Goal: Transaction & Acquisition: Purchase product/service

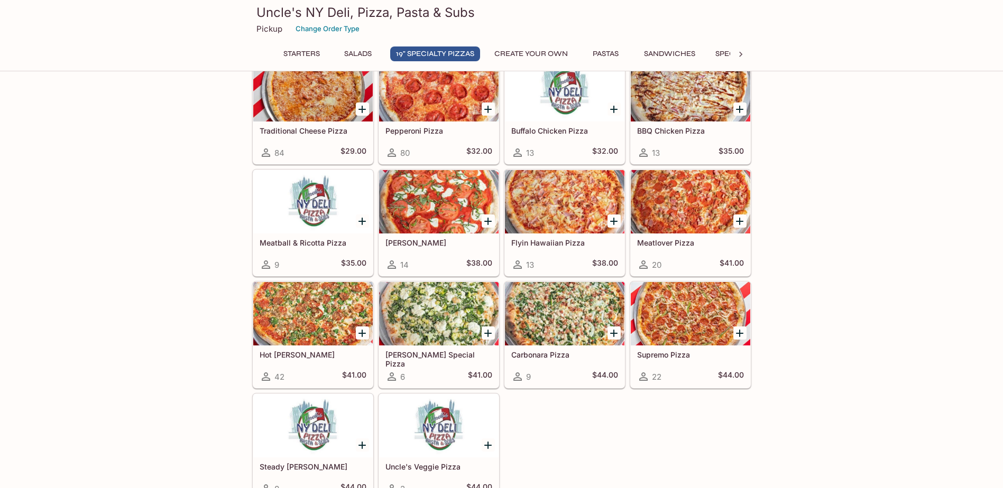
scroll to position [529, 0]
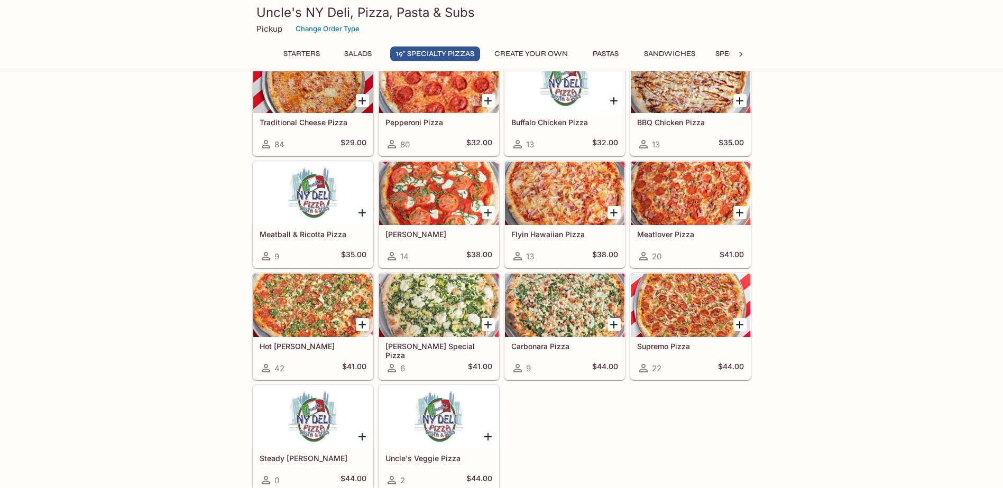
click at [485, 217] on icon "Add Margherita Pizza" at bounding box center [488, 213] width 13 height 13
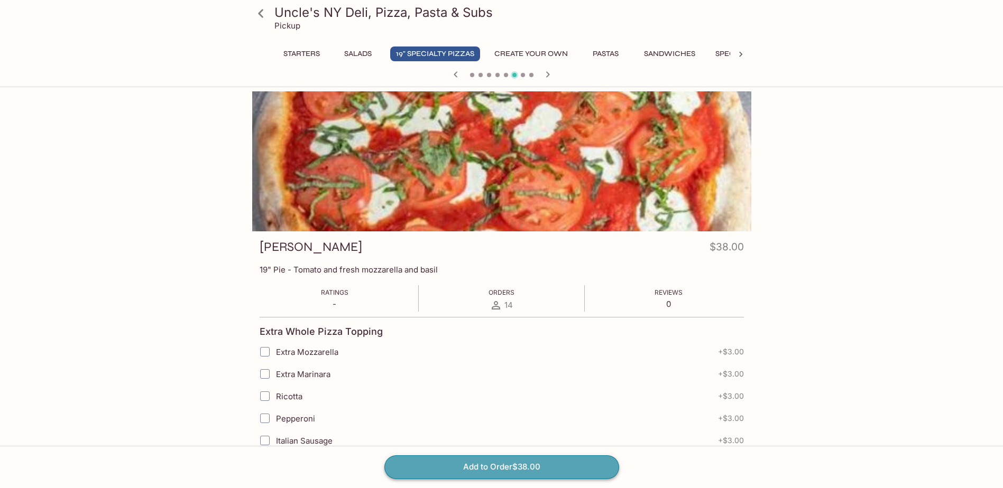
click at [541, 457] on button "Add to Order $38.00" at bounding box center [501, 467] width 235 height 23
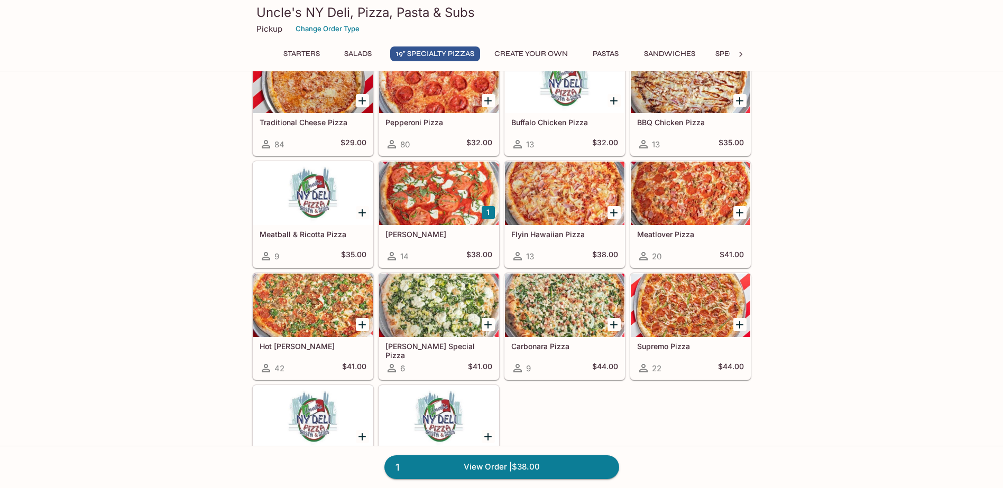
scroll to position [581, 0]
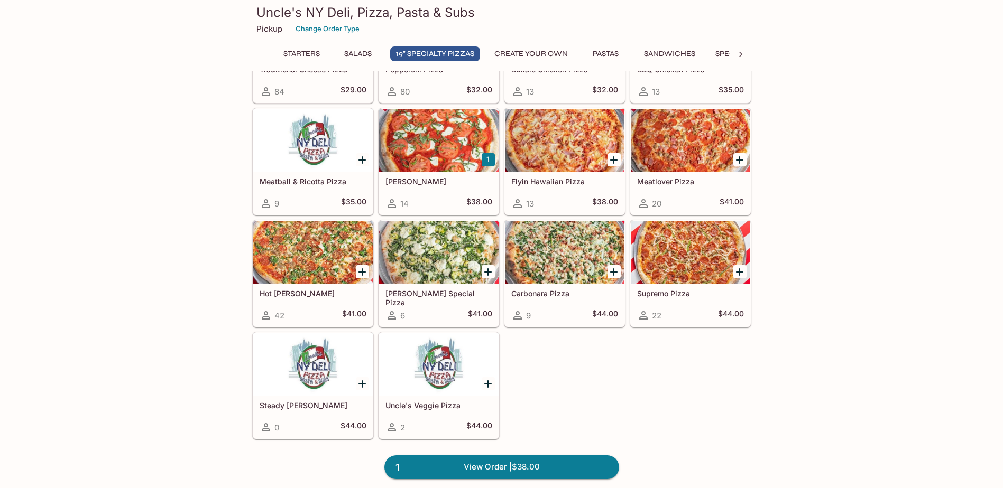
click at [417, 256] on div at bounding box center [438, 252] width 119 height 63
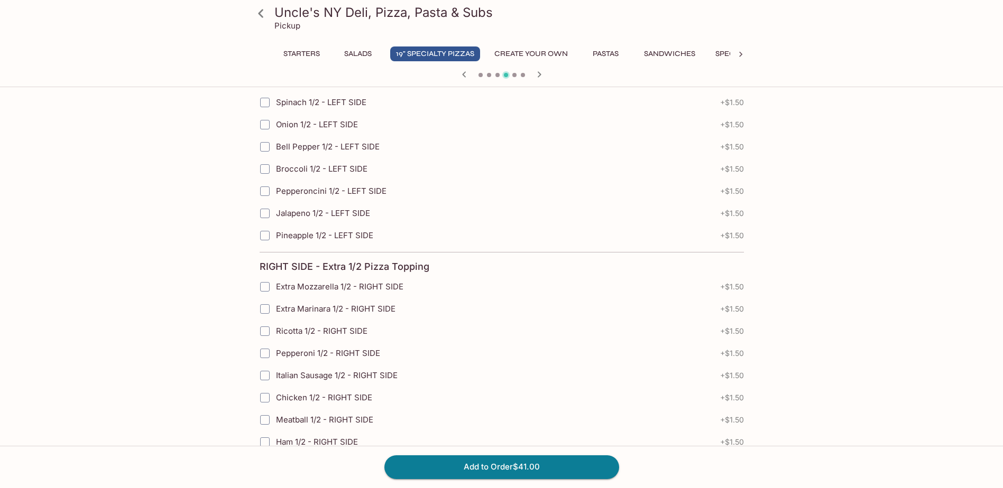
scroll to position [899, 0]
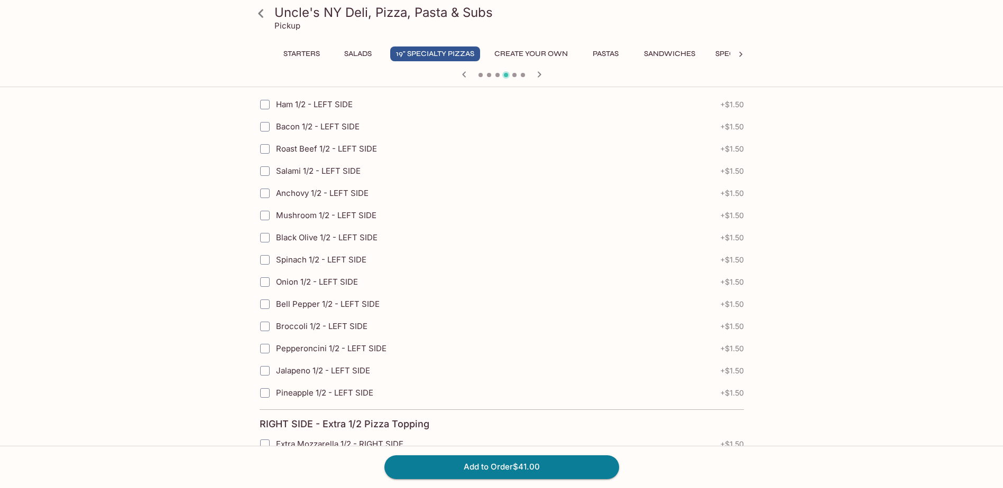
click at [265, 13] on icon at bounding box center [261, 13] width 18 height 18
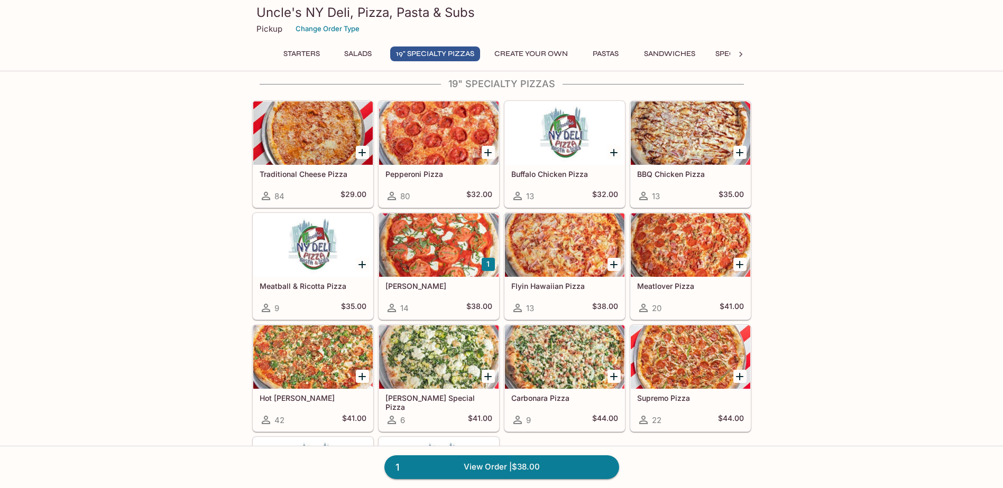
scroll to position [476, 0]
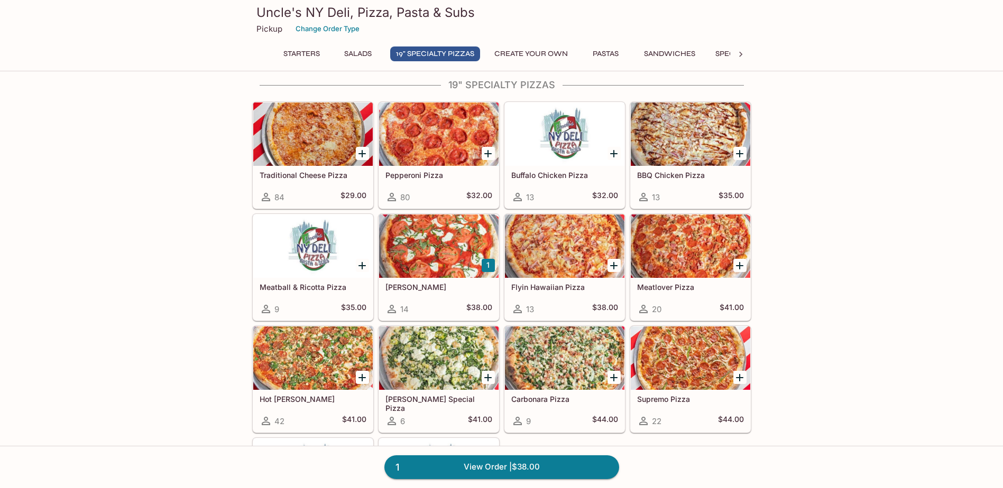
click at [535, 156] on div at bounding box center [564, 134] width 119 height 63
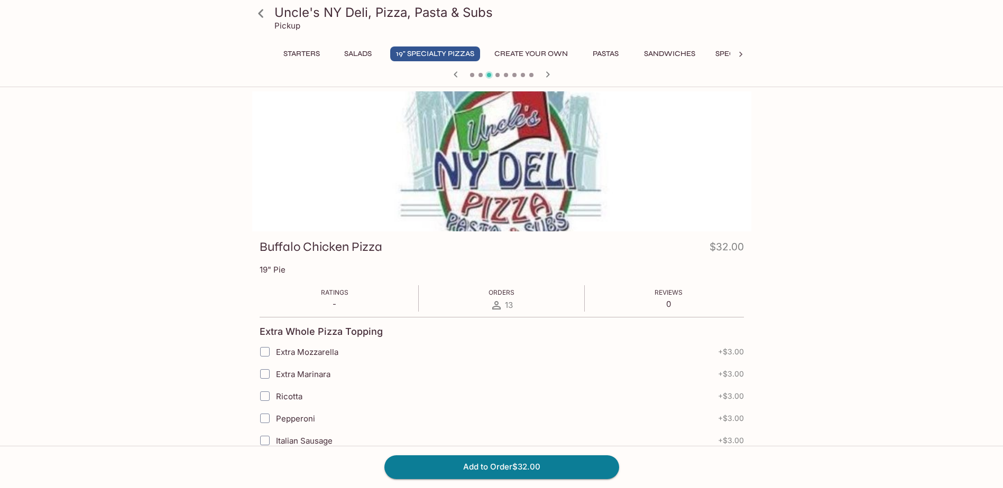
scroll to position [53, 0]
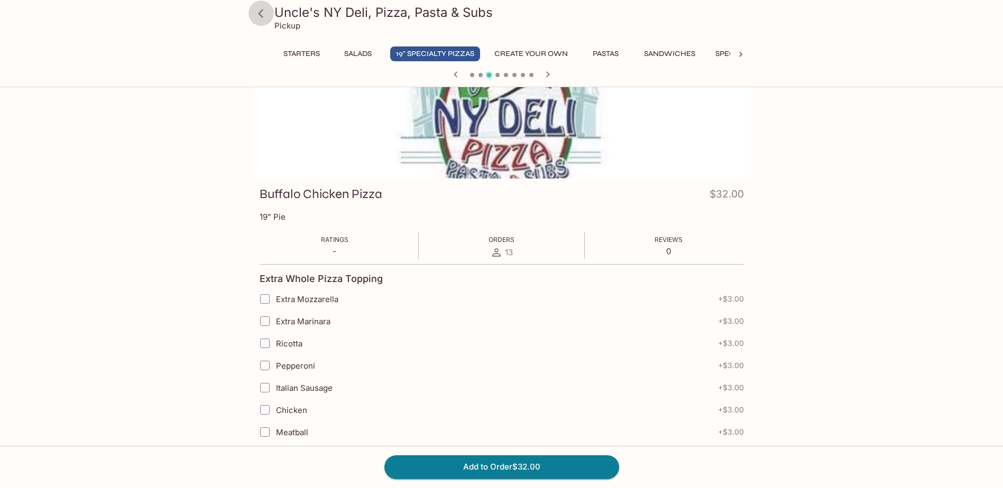
click at [254, 14] on icon at bounding box center [261, 13] width 18 height 18
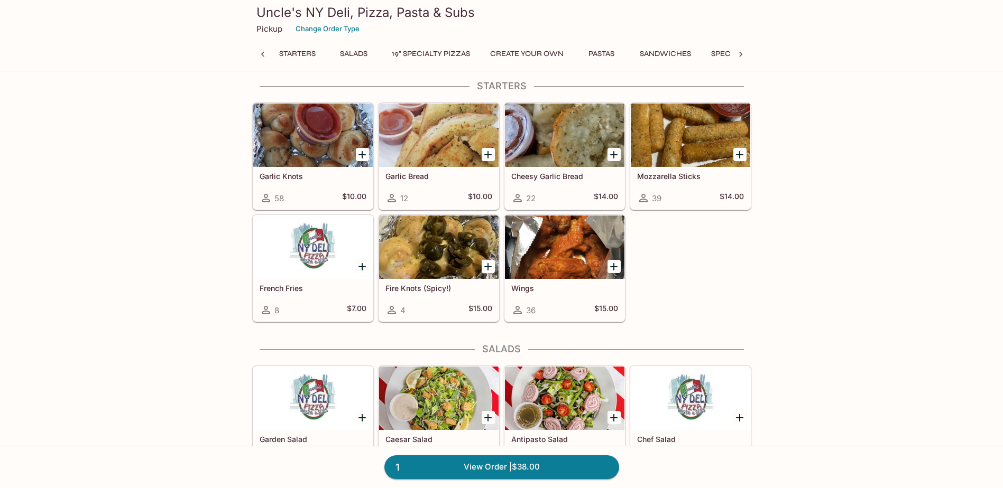
scroll to position [34, 0]
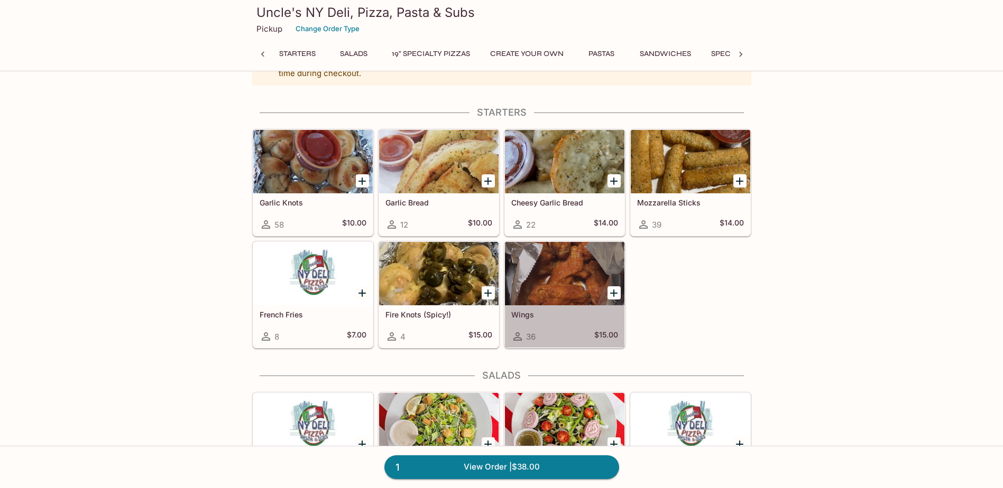
click at [557, 276] on div at bounding box center [564, 273] width 119 height 63
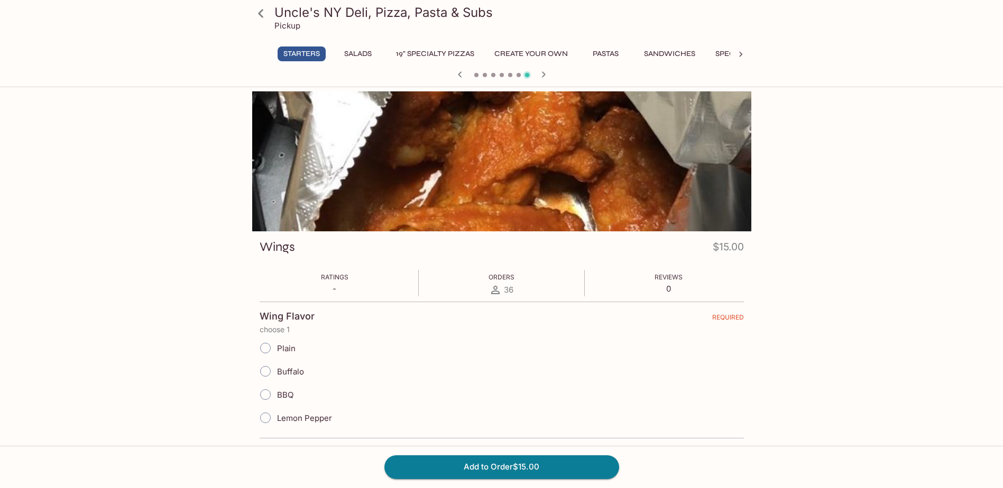
click at [264, 17] on icon at bounding box center [261, 13] width 18 height 18
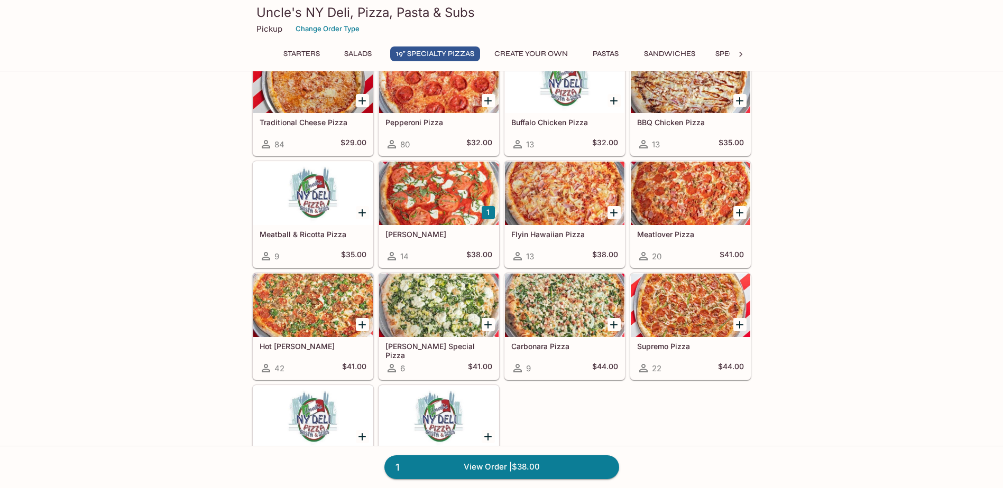
click at [432, 215] on div at bounding box center [438, 193] width 119 height 63
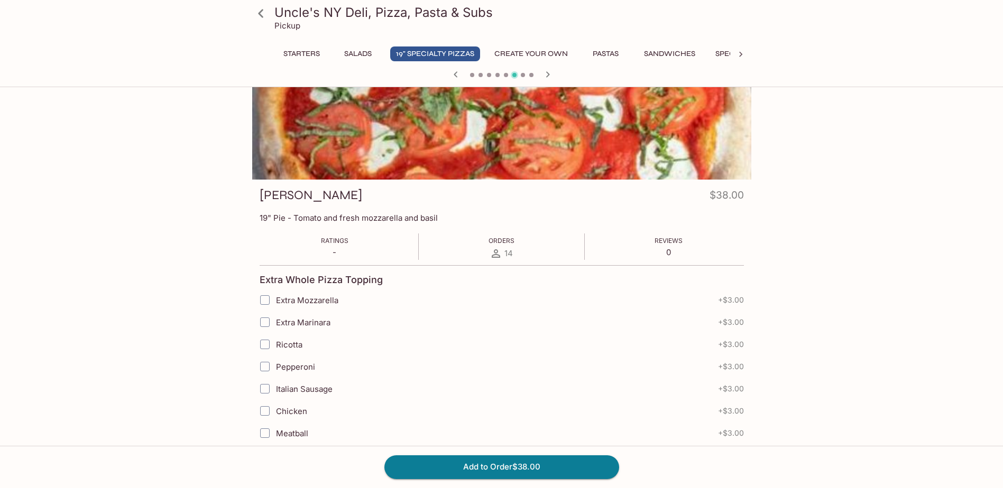
scroll to position [12, 0]
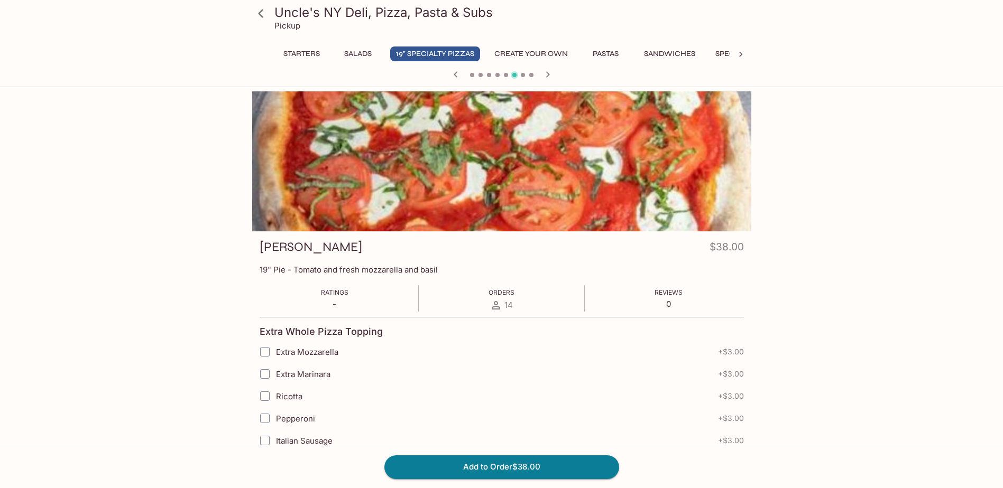
click at [266, 13] on icon at bounding box center [261, 13] width 18 height 18
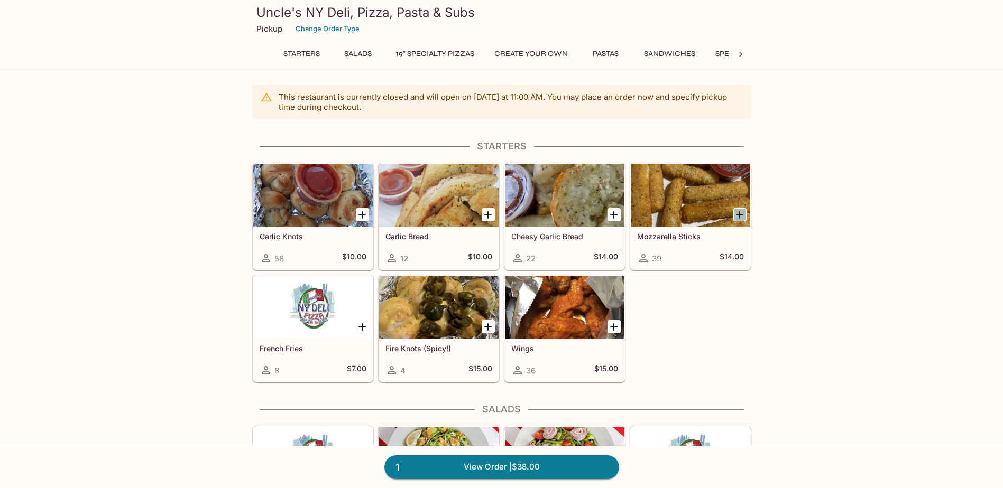
click at [735, 218] on icon "Add Mozzarella Sticks" at bounding box center [739, 215] width 13 height 13
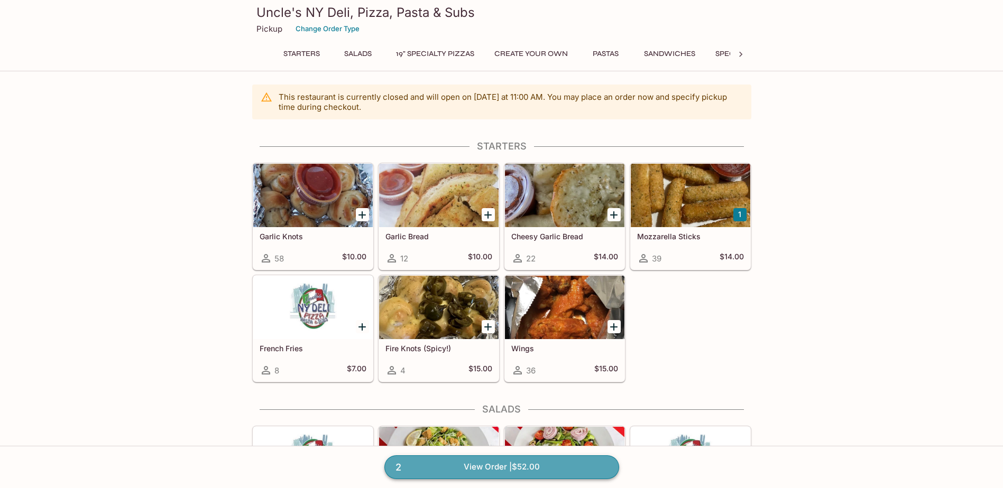
click at [561, 468] on link "2 View Order | $52.00" at bounding box center [501, 467] width 235 height 23
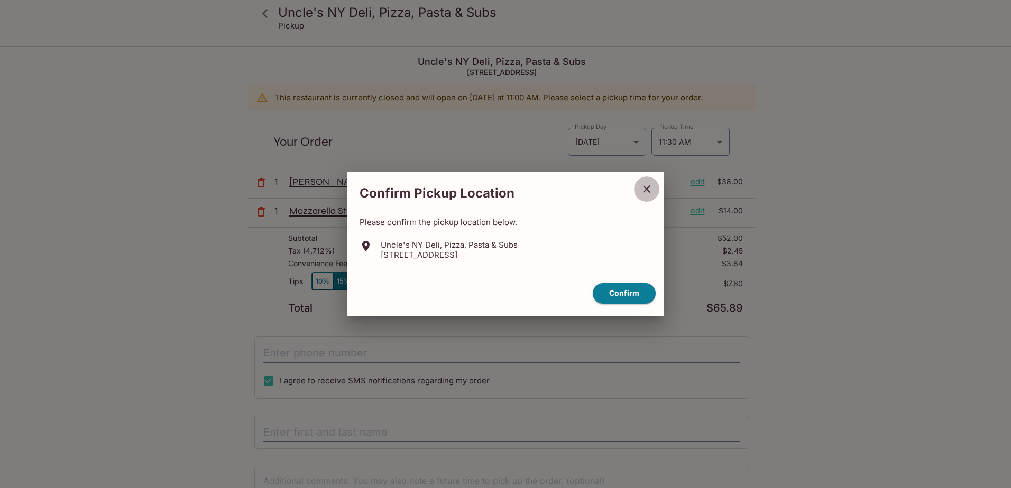
click at [639, 195] on button "close" at bounding box center [646, 189] width 26 height 26
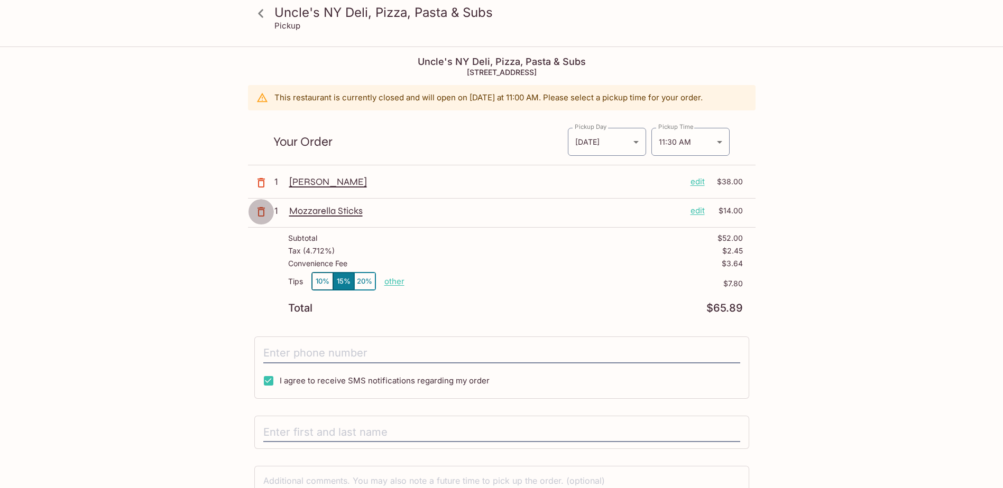
click at [257, 213] on icon "button" at bounding box center [261, 212] width 13 height 13
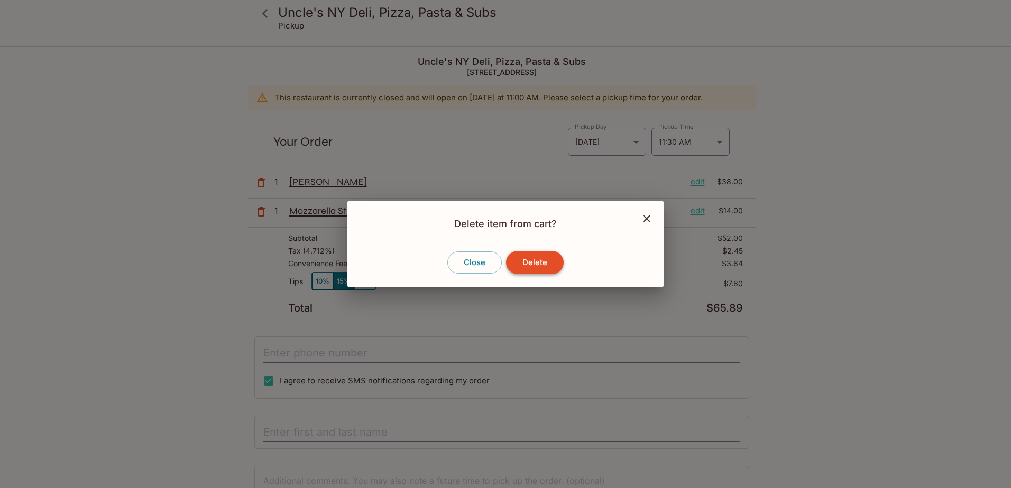
click at [544, 265] on button "Delete" at bounding box center [535, 262] width 58 height 23
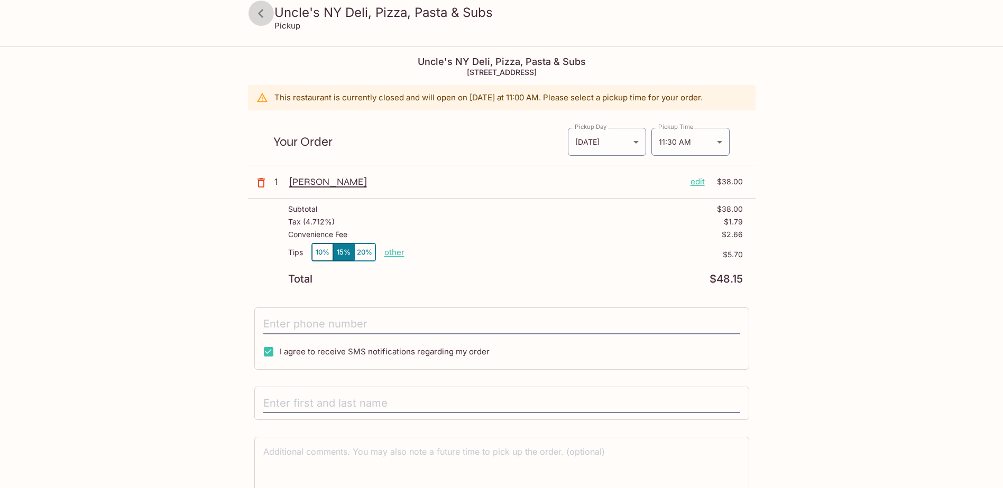
click at [262, 5] on icon at bounding box center [261, 13] width 18 height 18
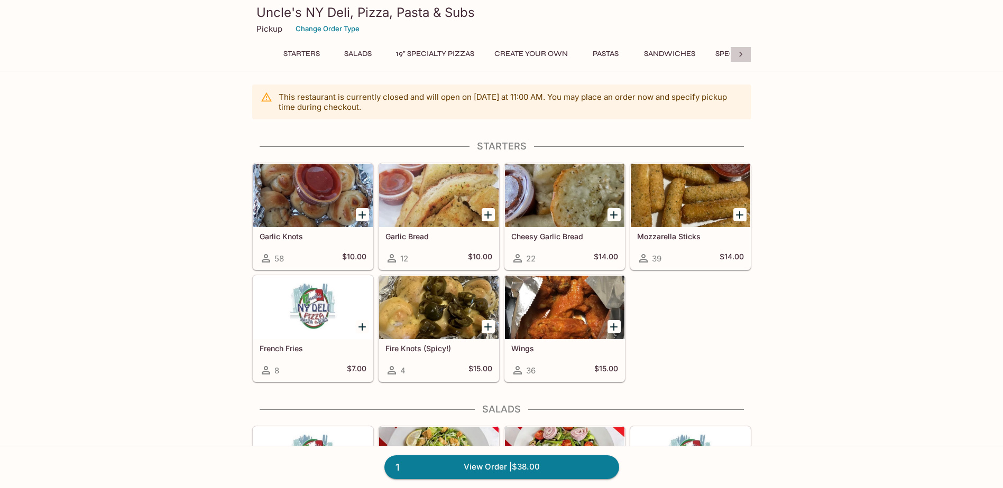
click at [742, 52] on icon at bounding box center [740, 54] width 11 height 11
click at [644, 49] on button "Desserts" at bounding box center [641, 54] width 49 height 15
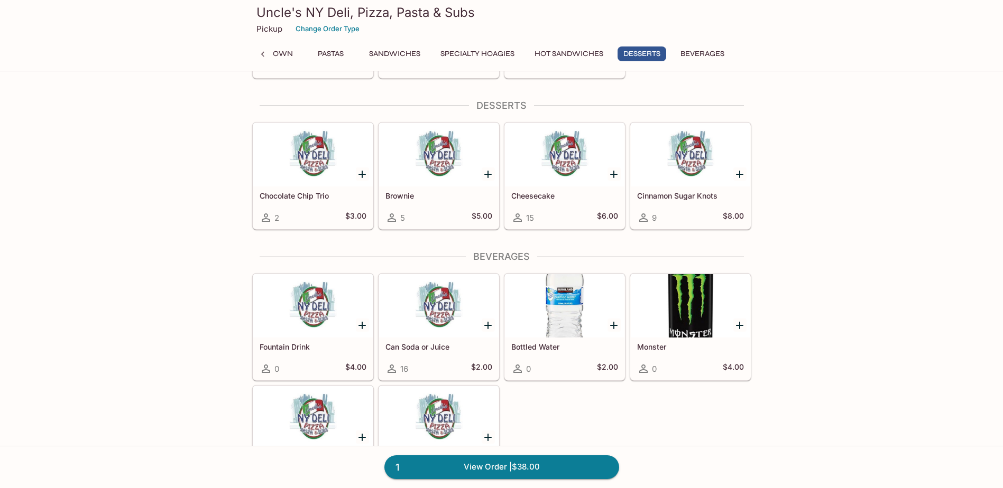
scroll to position [2269, 0]
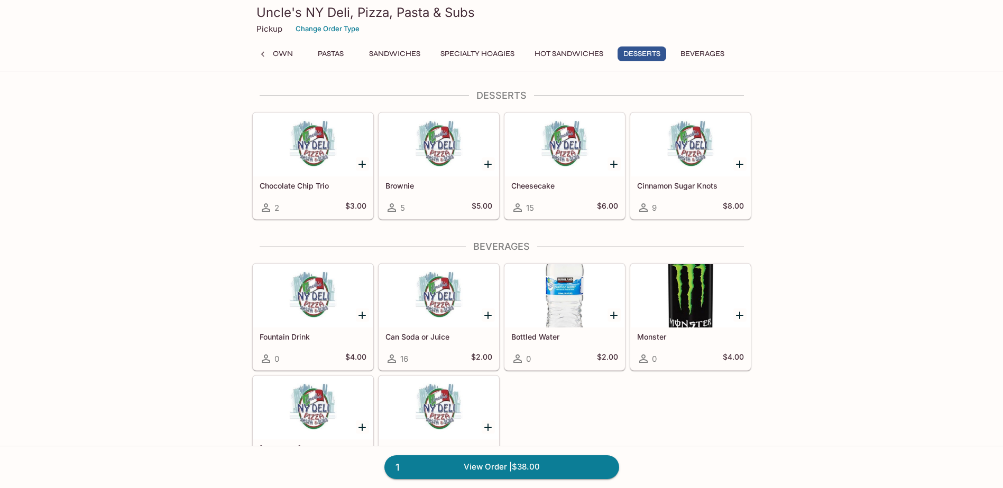
click at [532, 209] on span "15" at bounding box center [530, 208] width 8 height 10
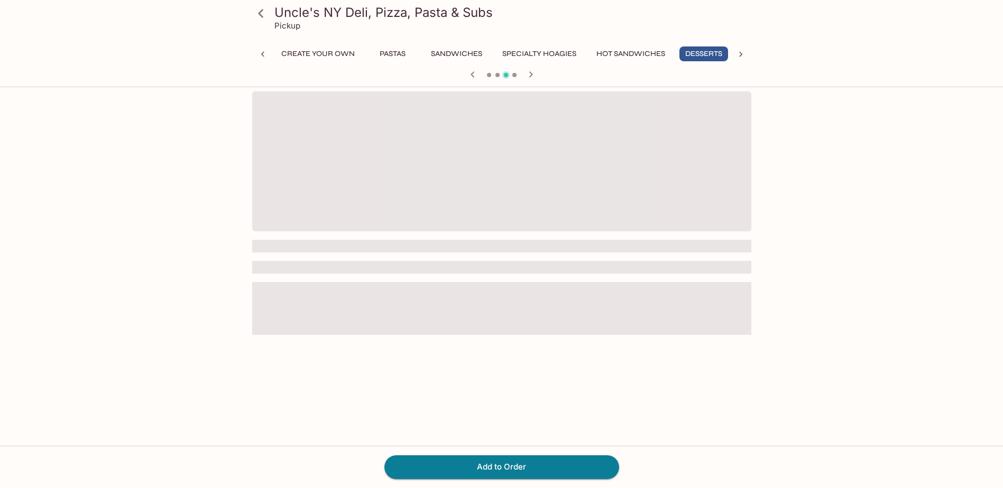
scroll to position [0, 215]
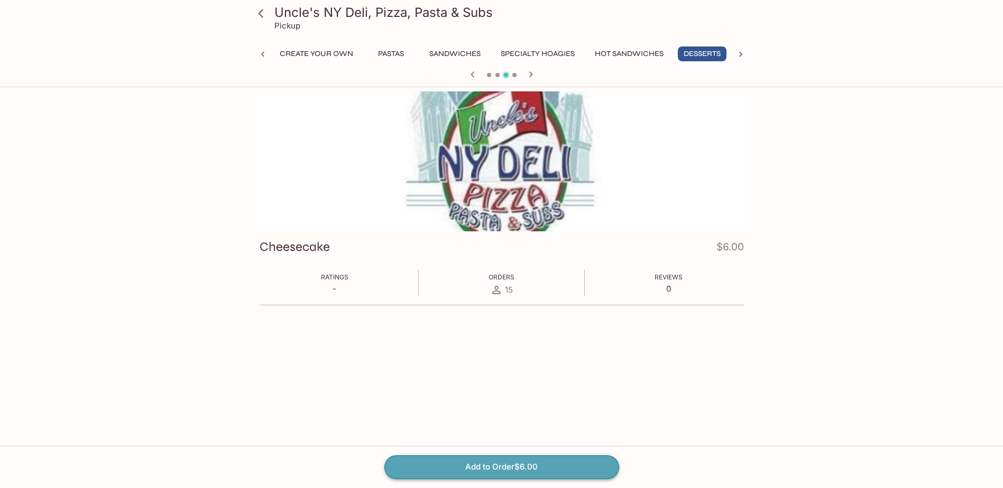
click at [514, 464] on button "Add to Order $6.00" at bounding box center [501, 467] width 235 height 23
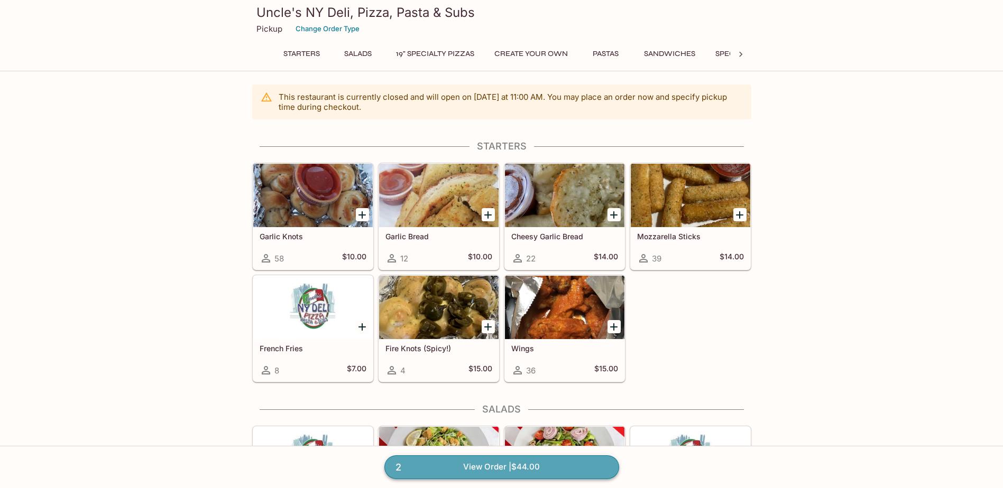
click at [562, 477] on link "2 View Order | $44.00" at bounding box center [501, 467] width 235 height 23
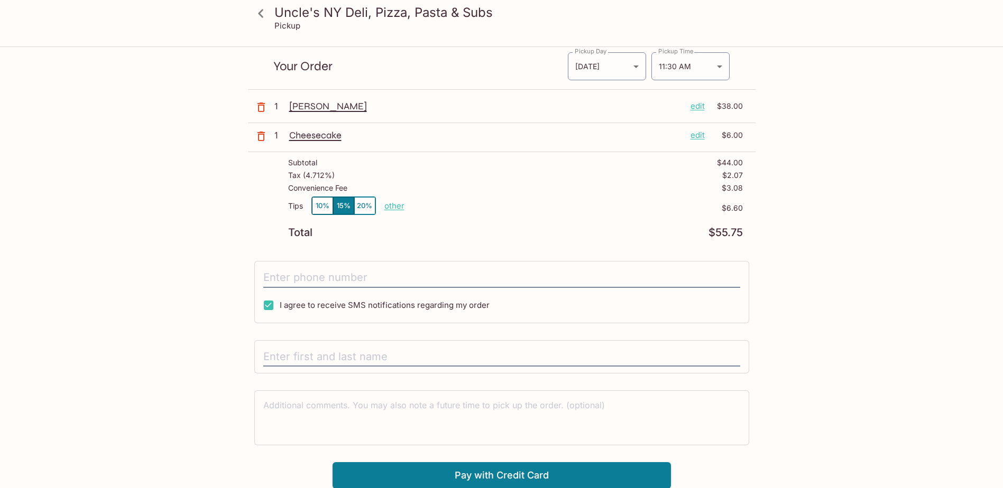
scroll to position [76, 0]
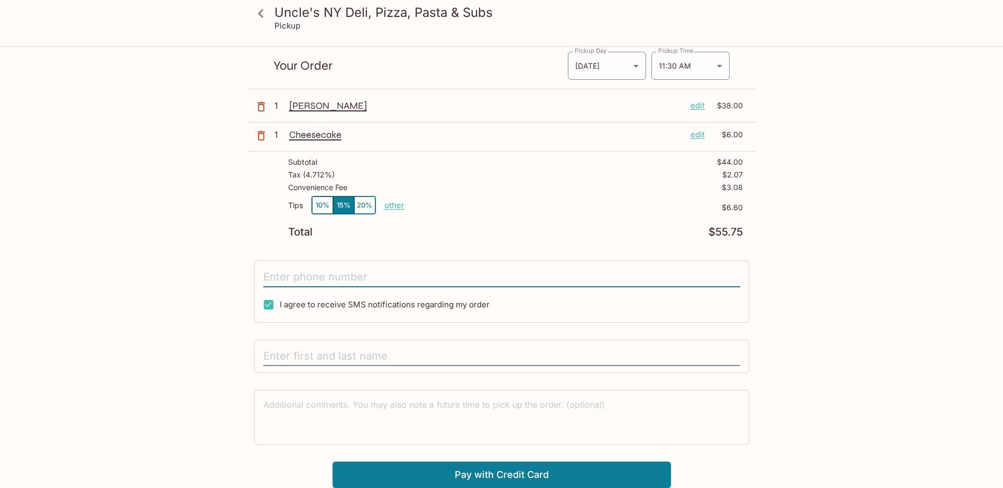
click at [495, 277] on input "tel" at bounding box center [501, 277] width 477 height 20
type input "[PHONE_NUMBER]"
click at [382, 362] on input "text" at bounding box center [501, 357] width 477 height 20
type input "E'[PERSON_NAME]"
click at [821, 215] on div "Uncle's NY Deli, Pizza, Pasta & Subs Pickup Uncle's NY Deli, Pizza, Pasta & Sub…" at bounding box center [501, 229] width 677 height 517
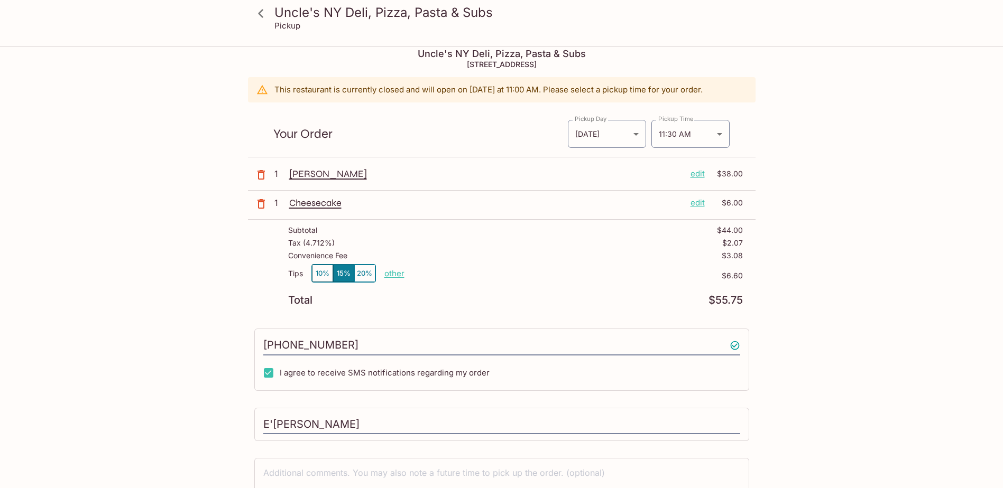
scroll to position [0, 0]
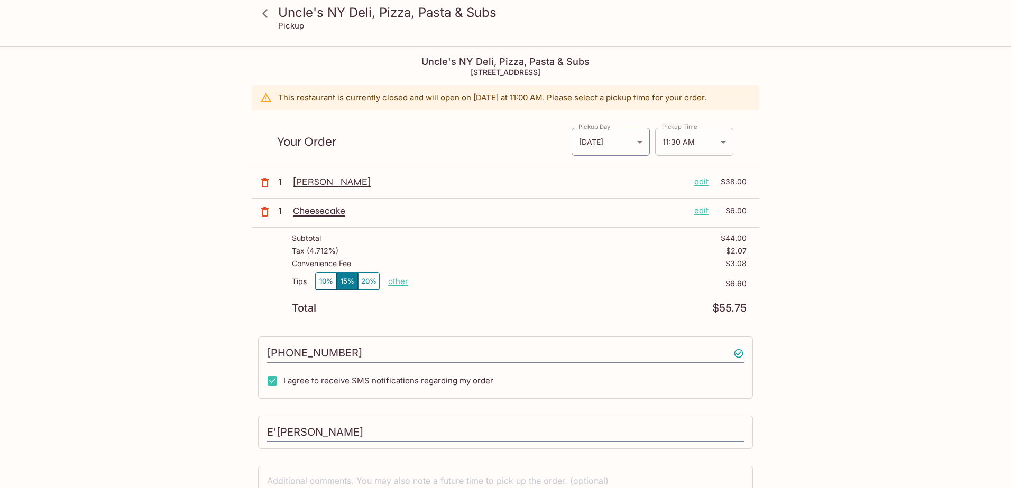
click at [707, 144] on body "Uncle's NY Deli, Pizza, Pasta & Subs Pickup Uncle's NY Deli, Pizza, Pasta & Sub…" at bounding box center [505, 292] width 1011 height 488
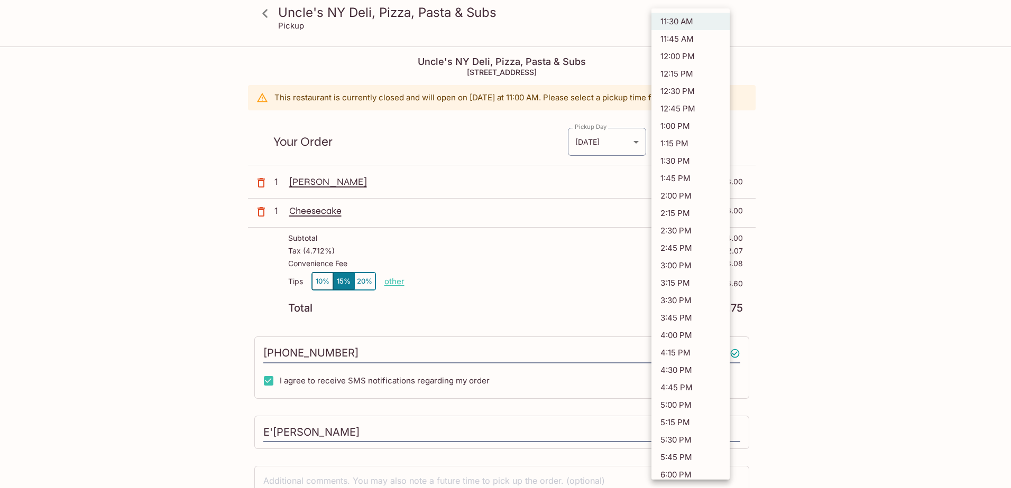
click at [786, 106] on div at bounding box center [505, 244] width 1011 height 488
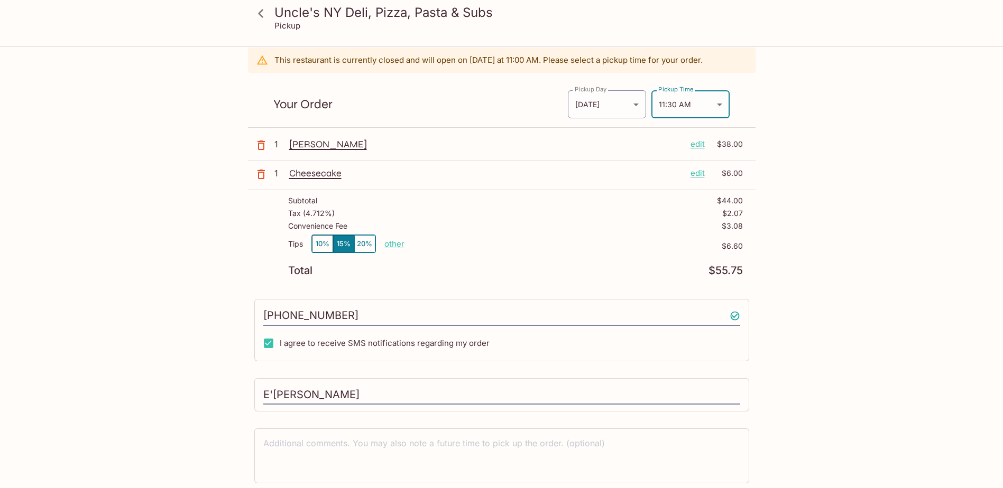
scroll to position [76, 0]
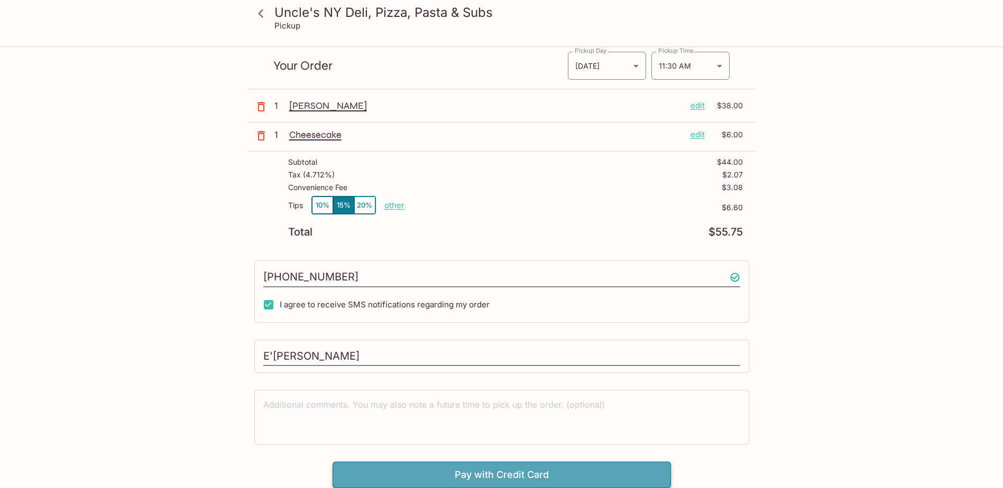
click at [503, 471] on button "Pay with Credit Card" at bounding box center [501, 475] width 338 height 26
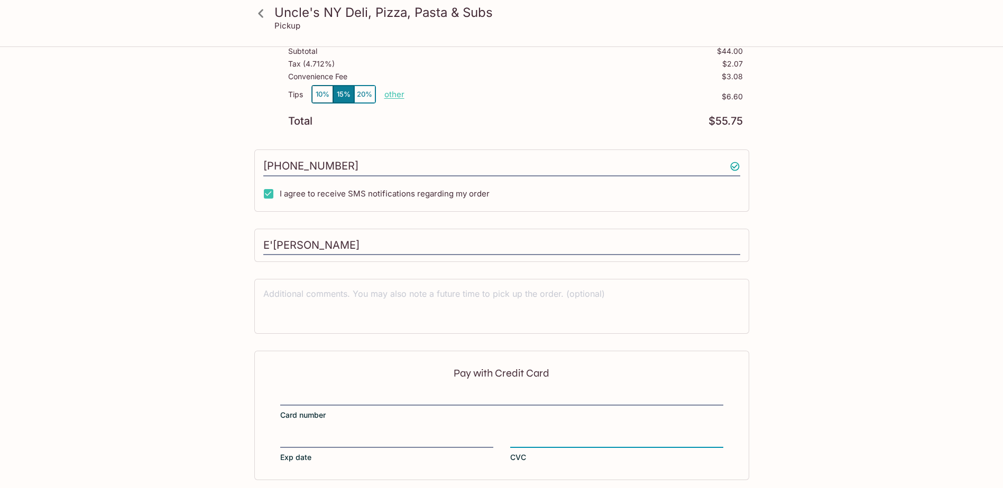
scroll to position [235, 0]
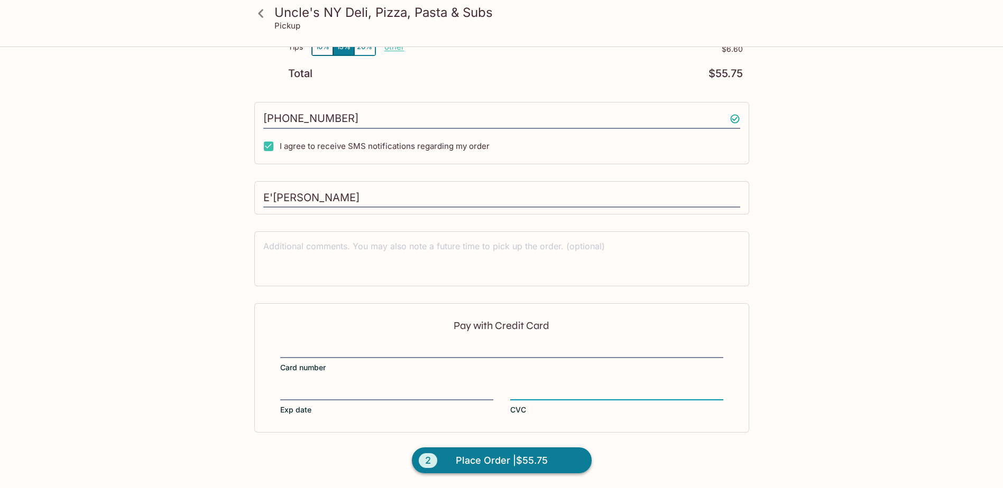
click at [476, 457] on span "Place Order | $55.75" at bounding box center [502, 460] width 92 height 17
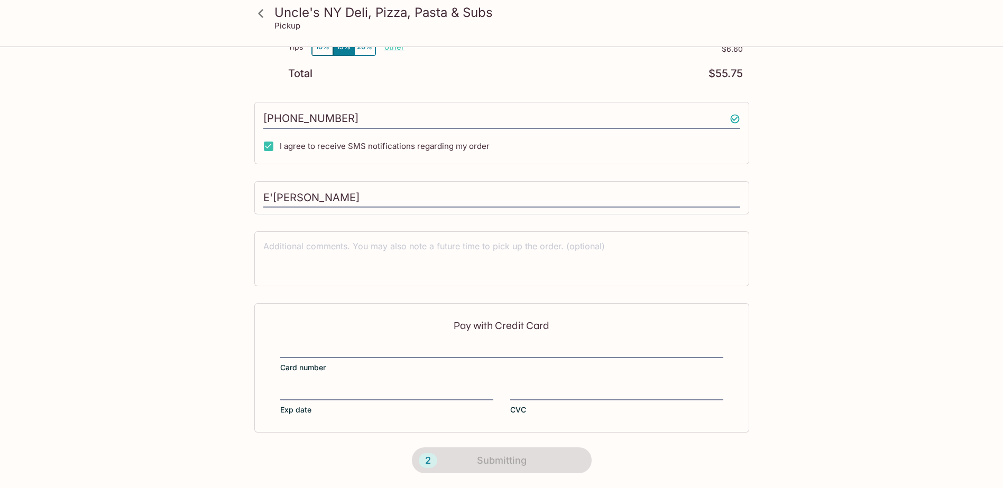
scroll to position [126, 0]
